Goal: Information Seeking & Learning: Check status

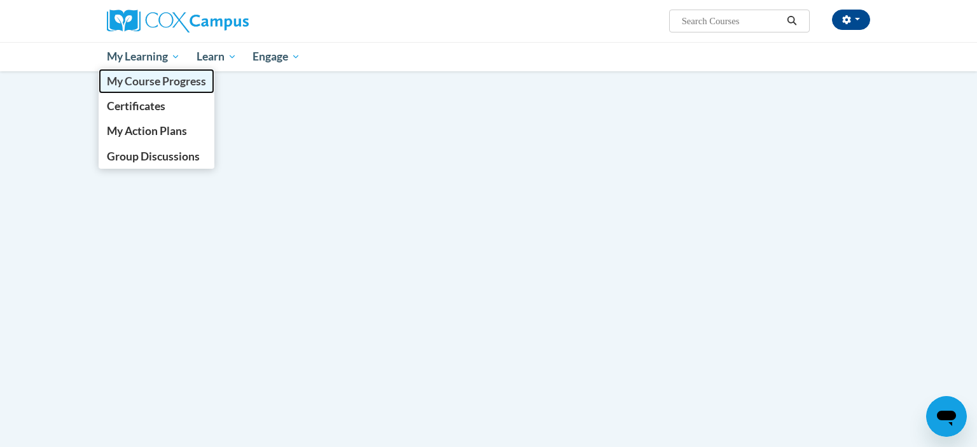
click at [204, 78] on span "My Course Progress" at bounding box center [156, 80] width 99 height 13
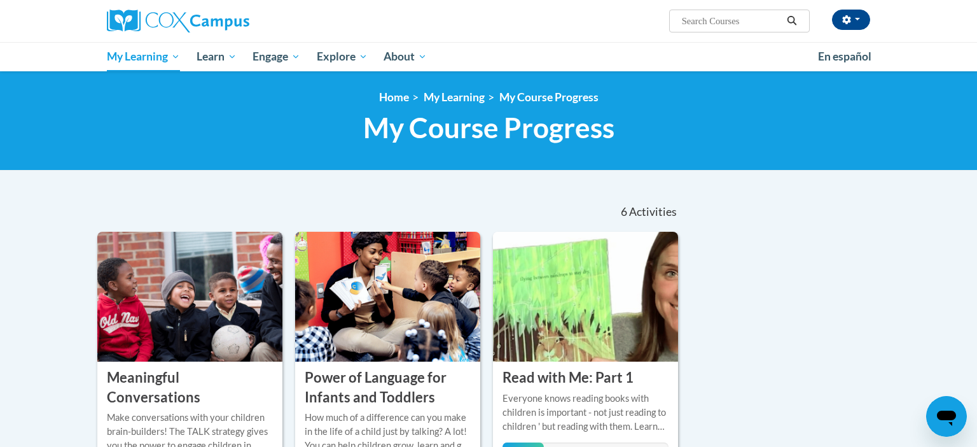
click at [555, 232] on div "6 Activities CEUs" at bounding box center [589, 211] width 200 height 39
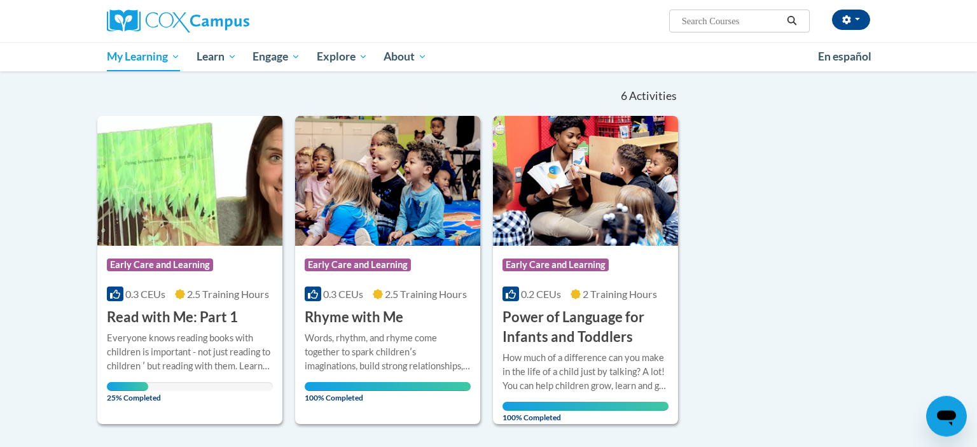
scroll to position [116, 0]
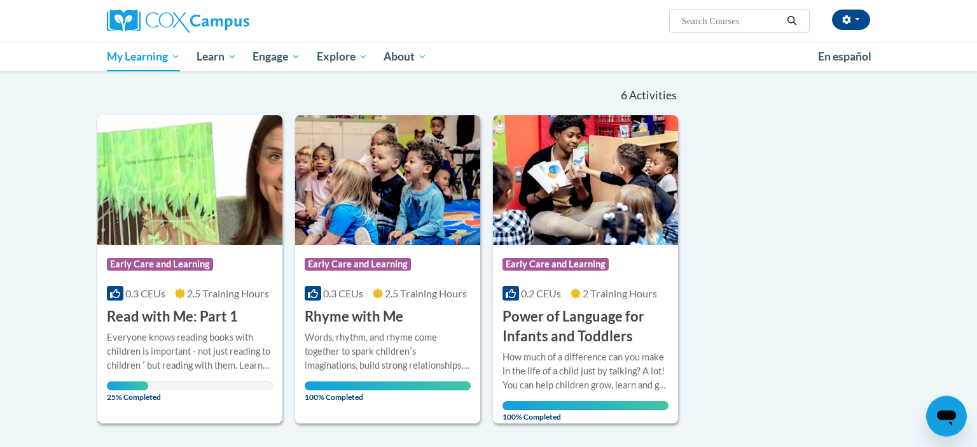
click at [192, 221] on img at bounding box center [189, 180] width 185 height 130
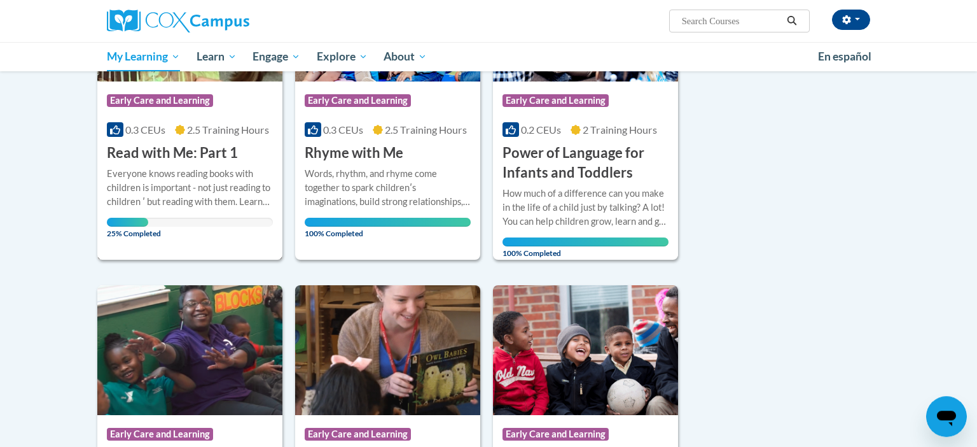
scroll to position [298, 0]
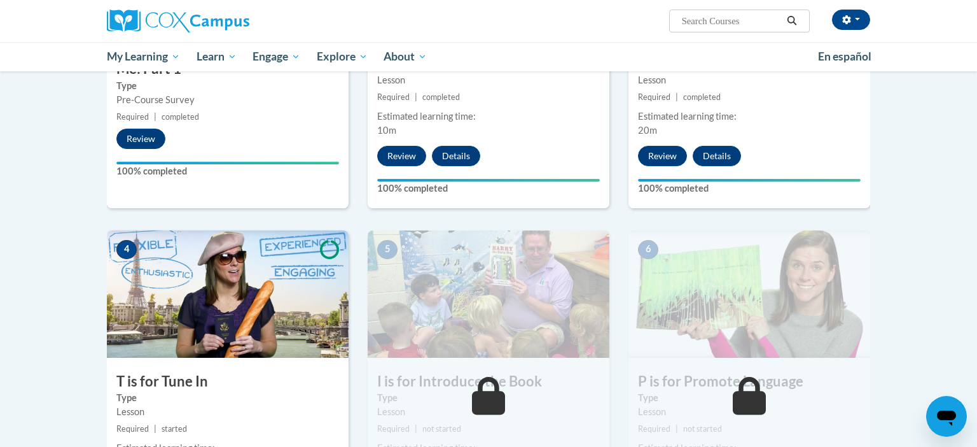
scroll to position [562, 0]
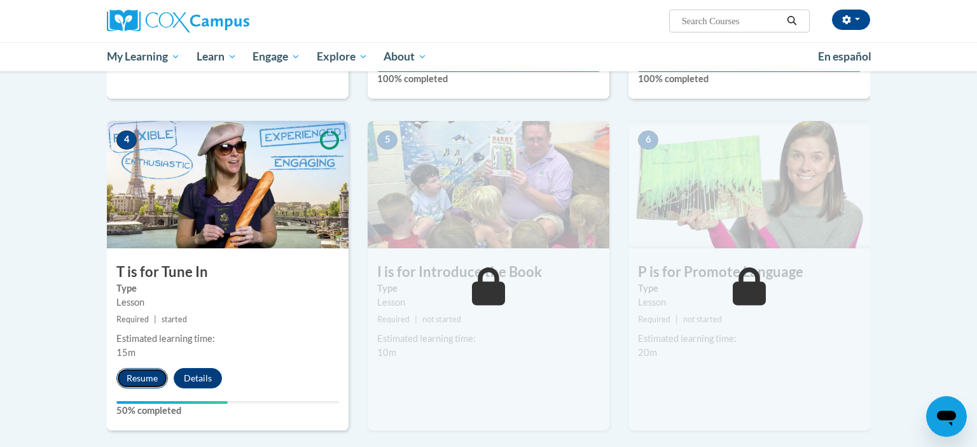
click at [155, 376] on button "Resume" at bounding box center [142, 378] width 52 height 20
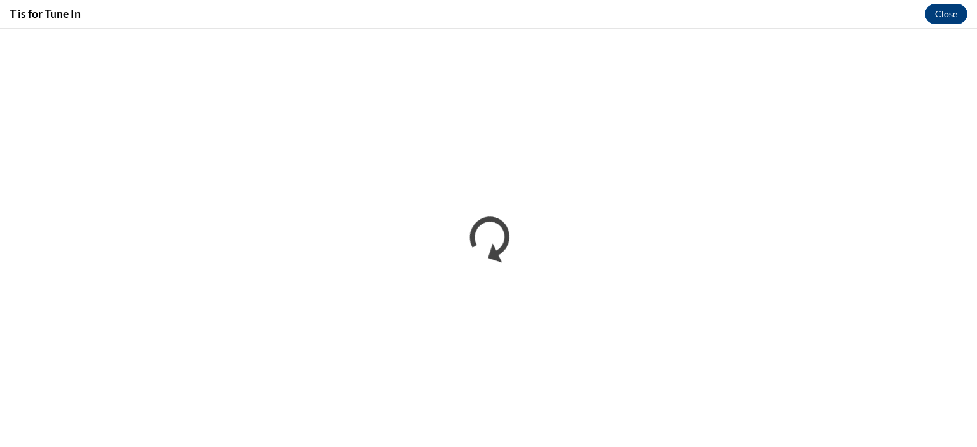
scroll to position [0, 0]
click at [940, 17] on button "Close" at bounding box center [946, 14] width 43 height 20
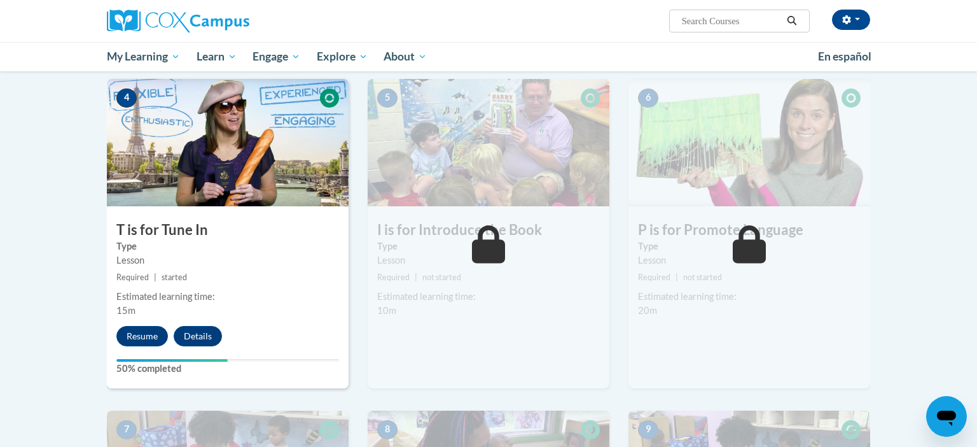
scroll to position [605, 0]
click at [146, 328] on button "Resume" at bounding box center [142, 335] width 52 height 20
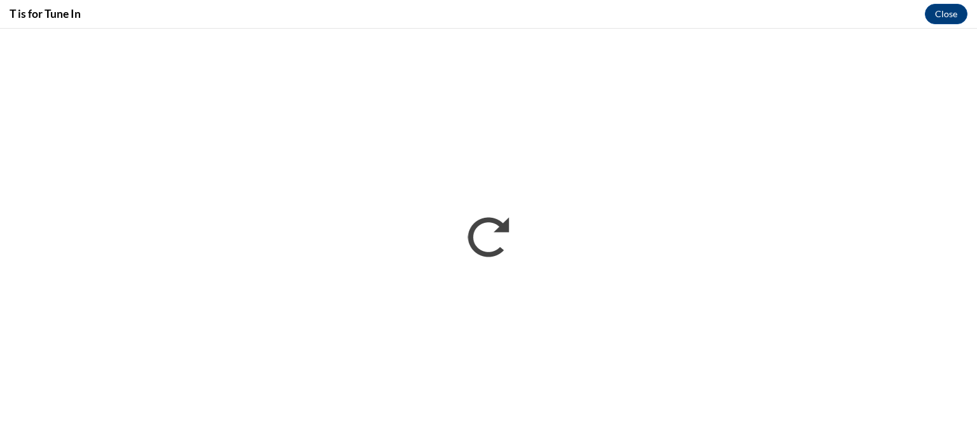
scroll to position [0, 0]
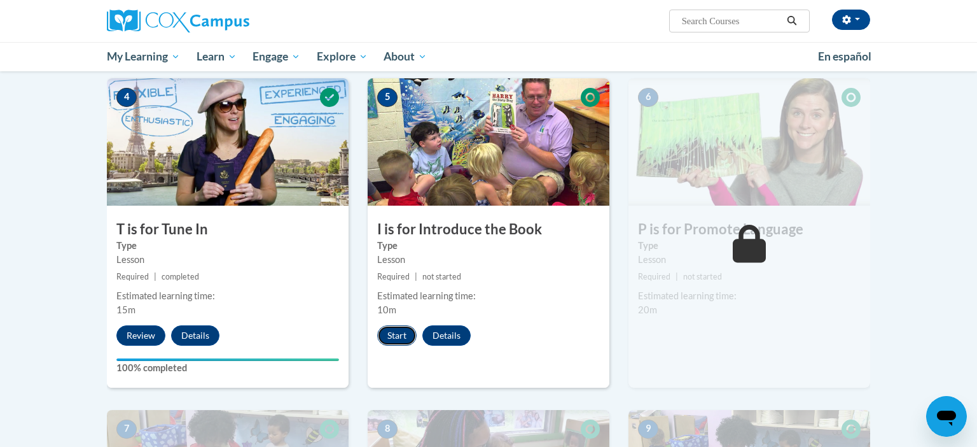
click at [410, 333] on button "Start" at bounding box center [396, 335] width 39 height 20
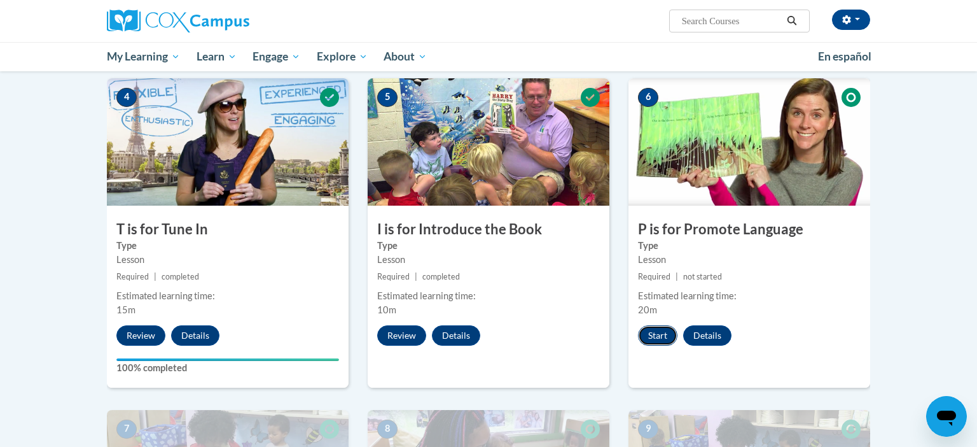
click at [665, 336] on button "Start" at bounding box center [657, 335] width 39 height 20
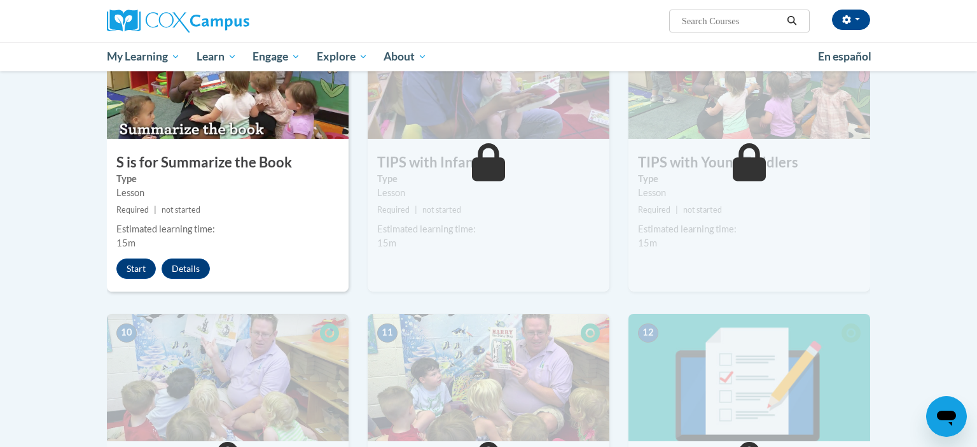
scroll to position [1013, 0]
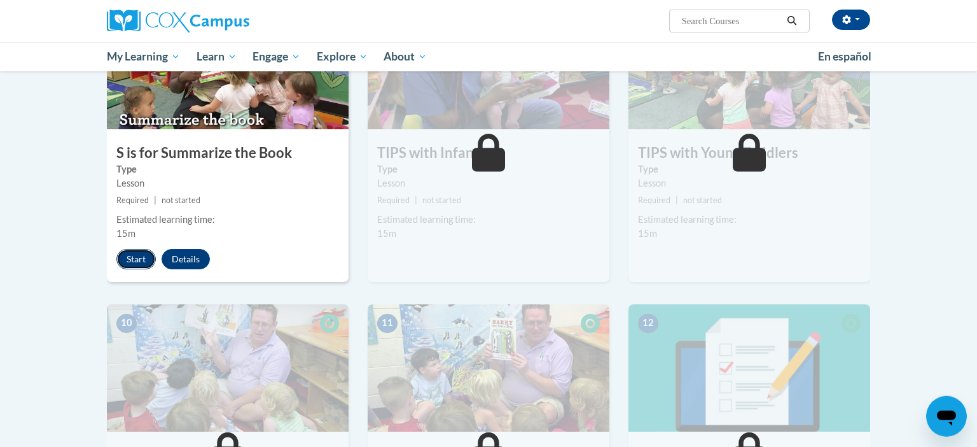
click at [134, 260] on button "Start" at bounding box center [135, 259] width 39 height 20
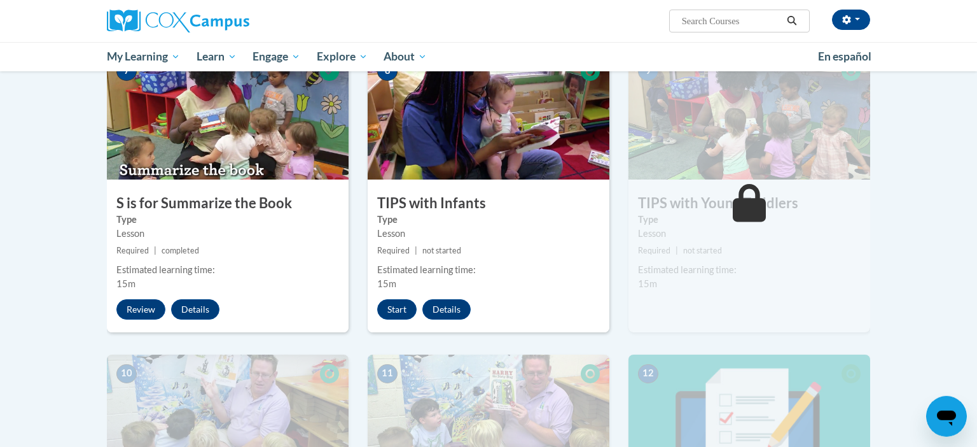
scroll to position [975, 0]
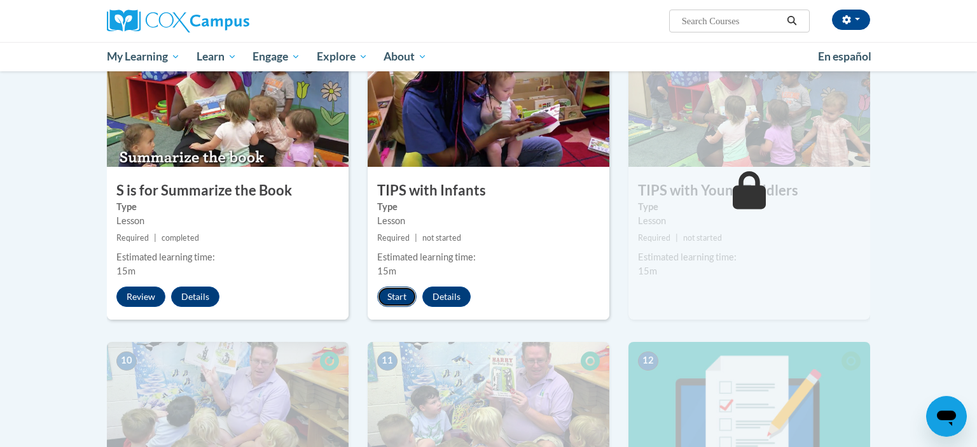
click at [393, 290] on button "Start" at bounding box center [396, 296] width 39 height 20
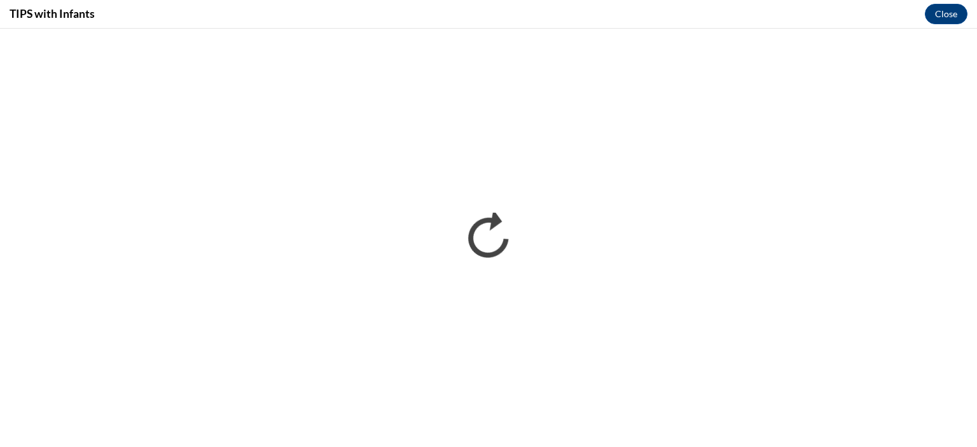
scroll to position [0, 0]
